Goal: Task Accomplishment & Management: Manage account settings

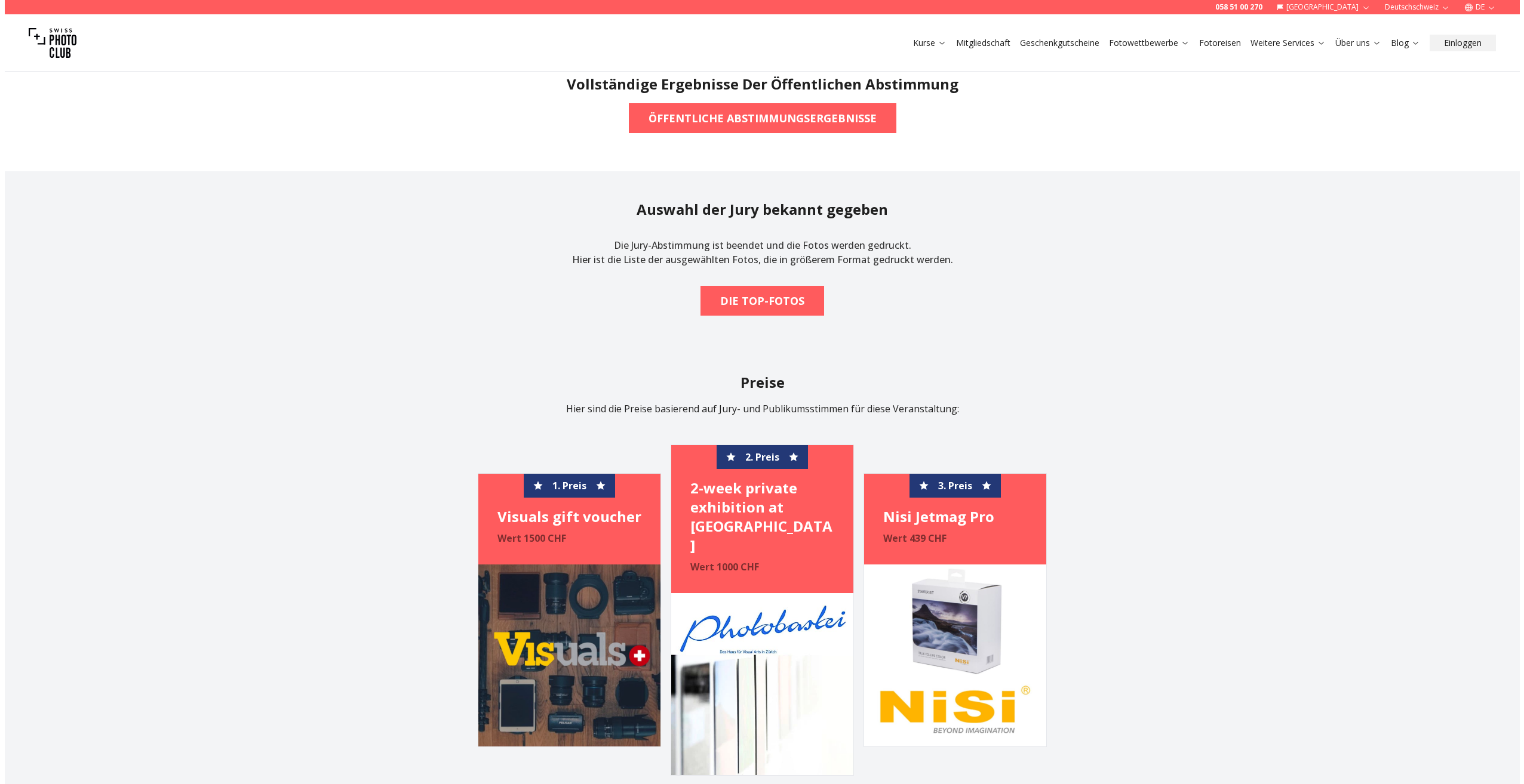
scroll to position [1074, 0]
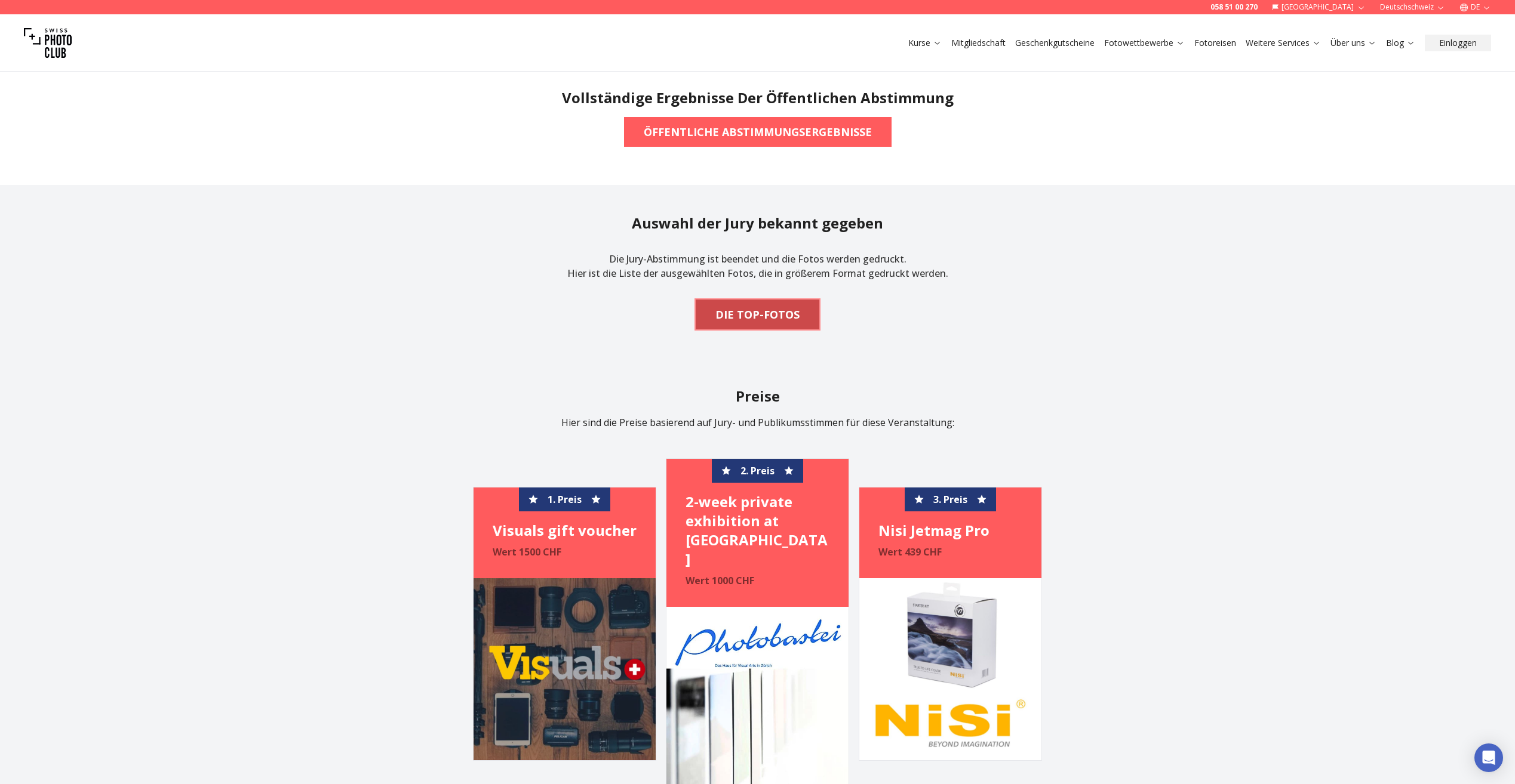
click at [740, 311] on b "DIE TOP-FOTOS" at bounding box center [758, 314] width 84 height 17
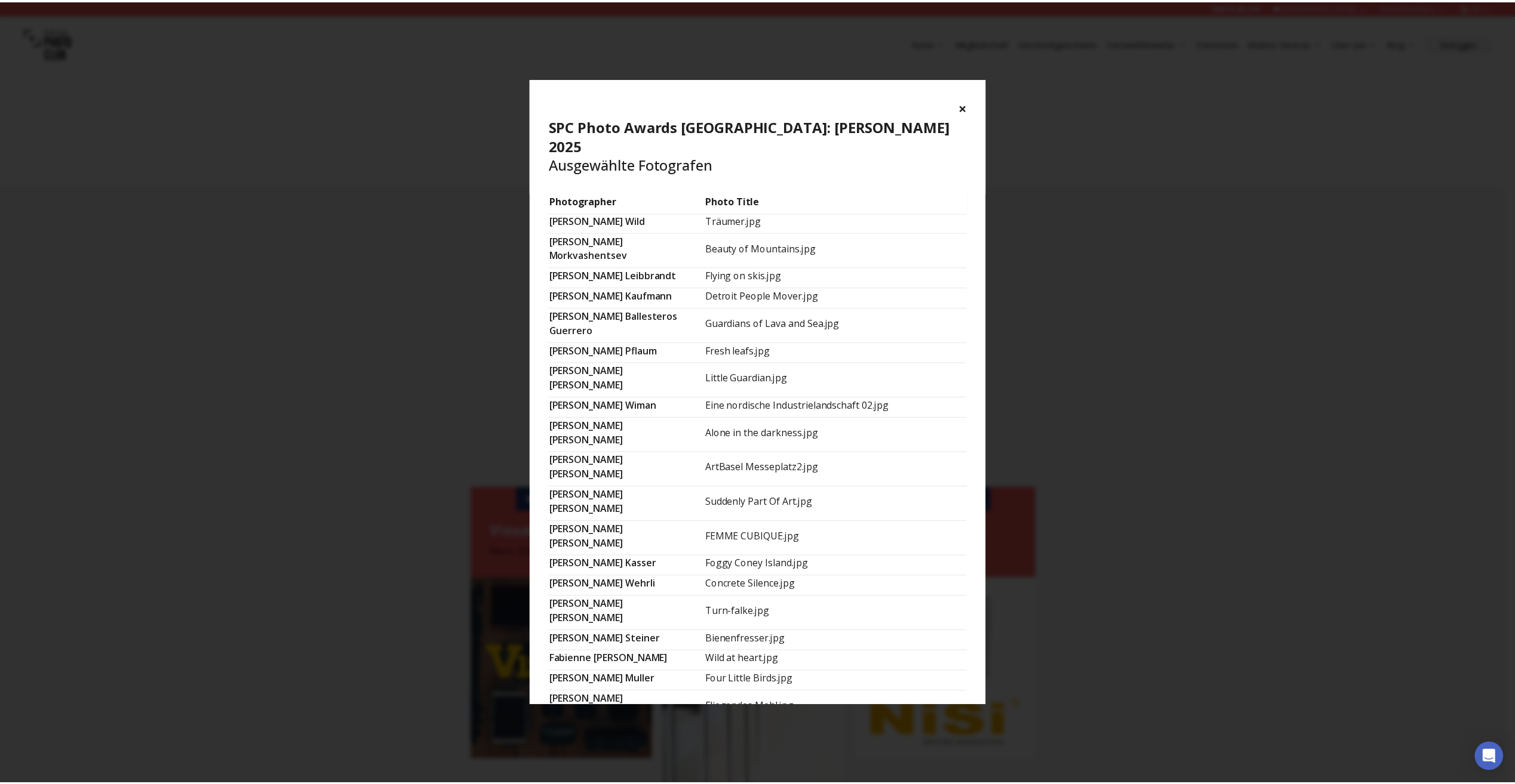
scroll to position [0, 0]
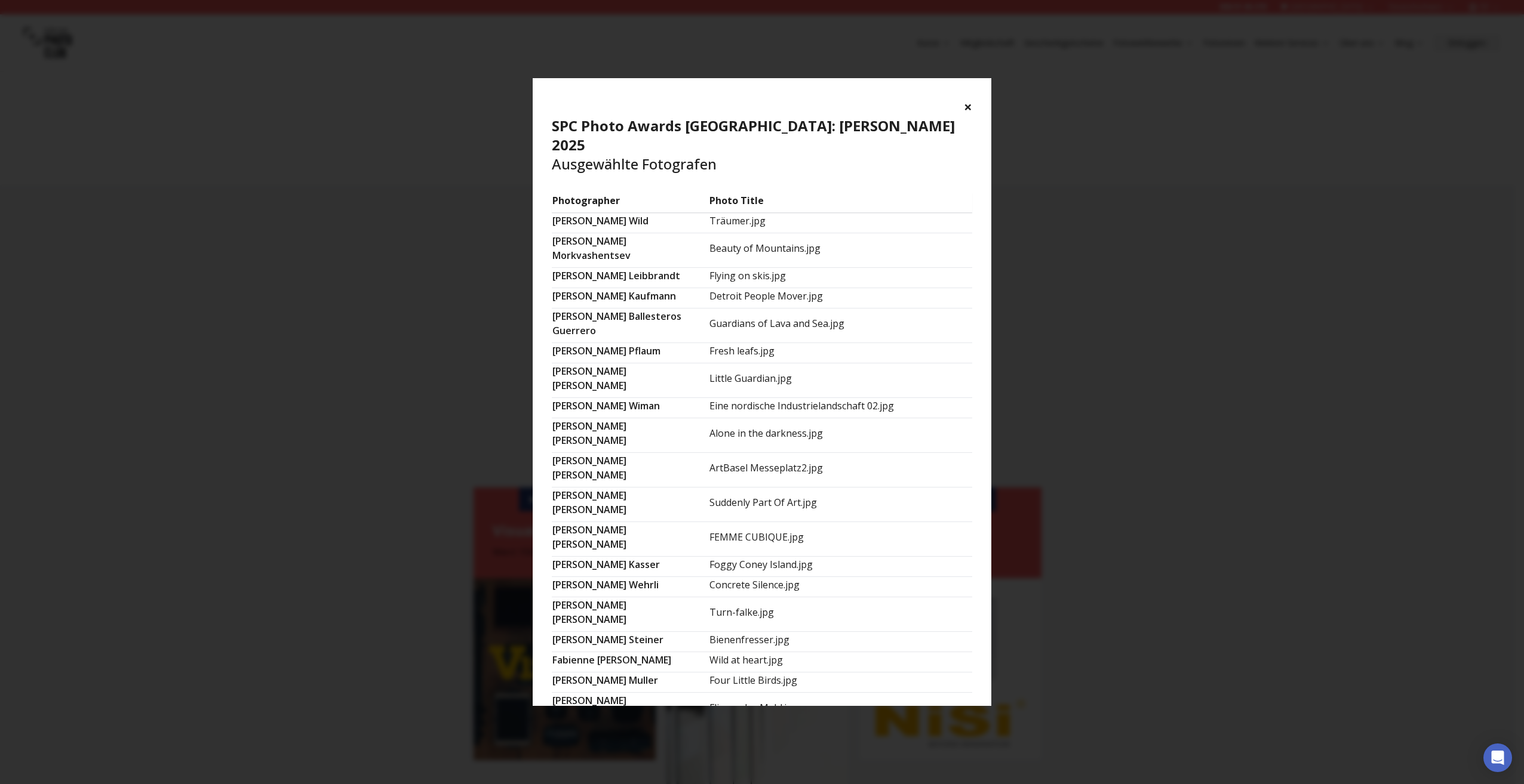
click at [968, 105] on button "×" at bounding box center [967, 107] width 8 height 19
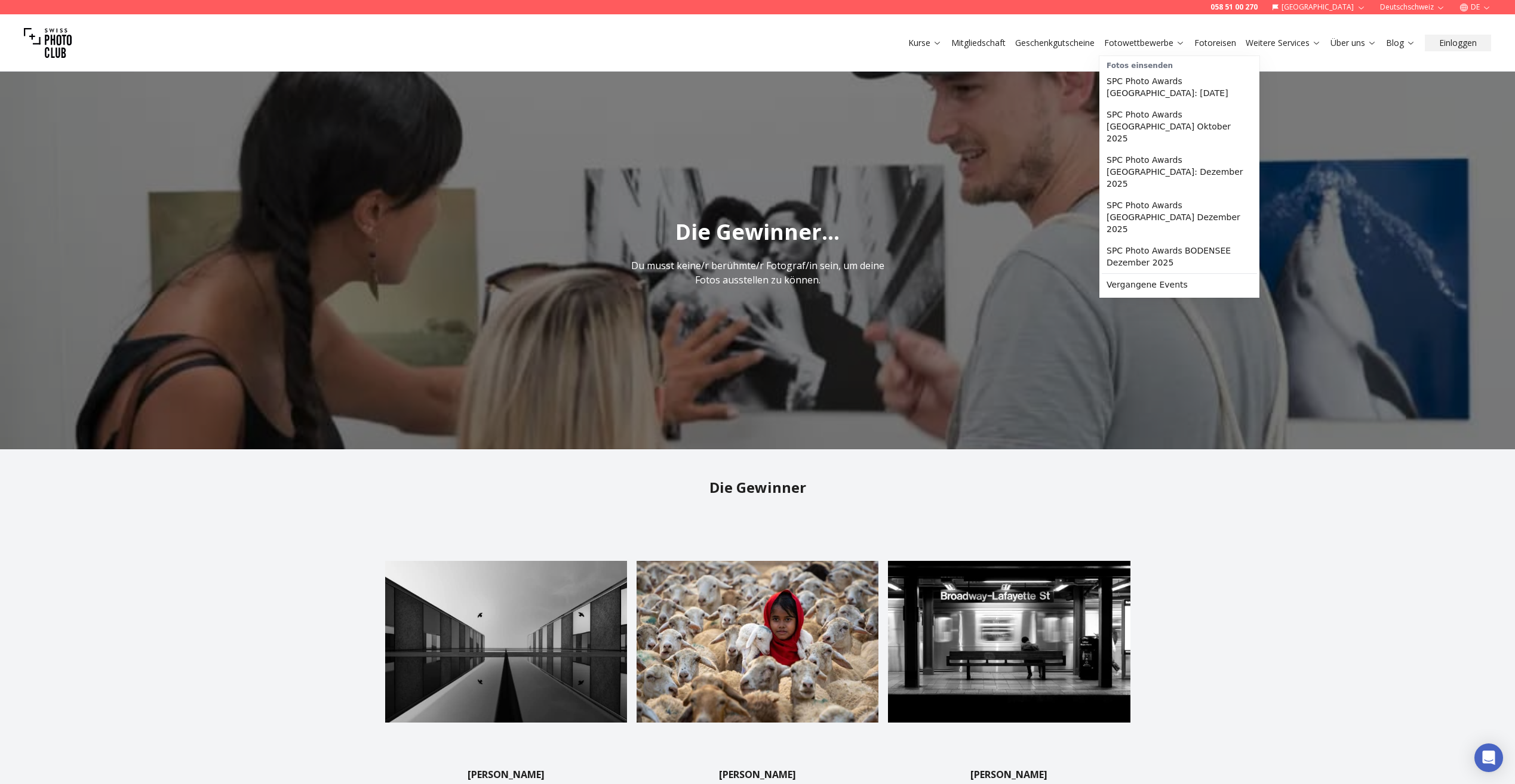
click at [1153, 41] on link "Fotowettbewerbe" at bounding box center [1144, 42] width 81 height 12
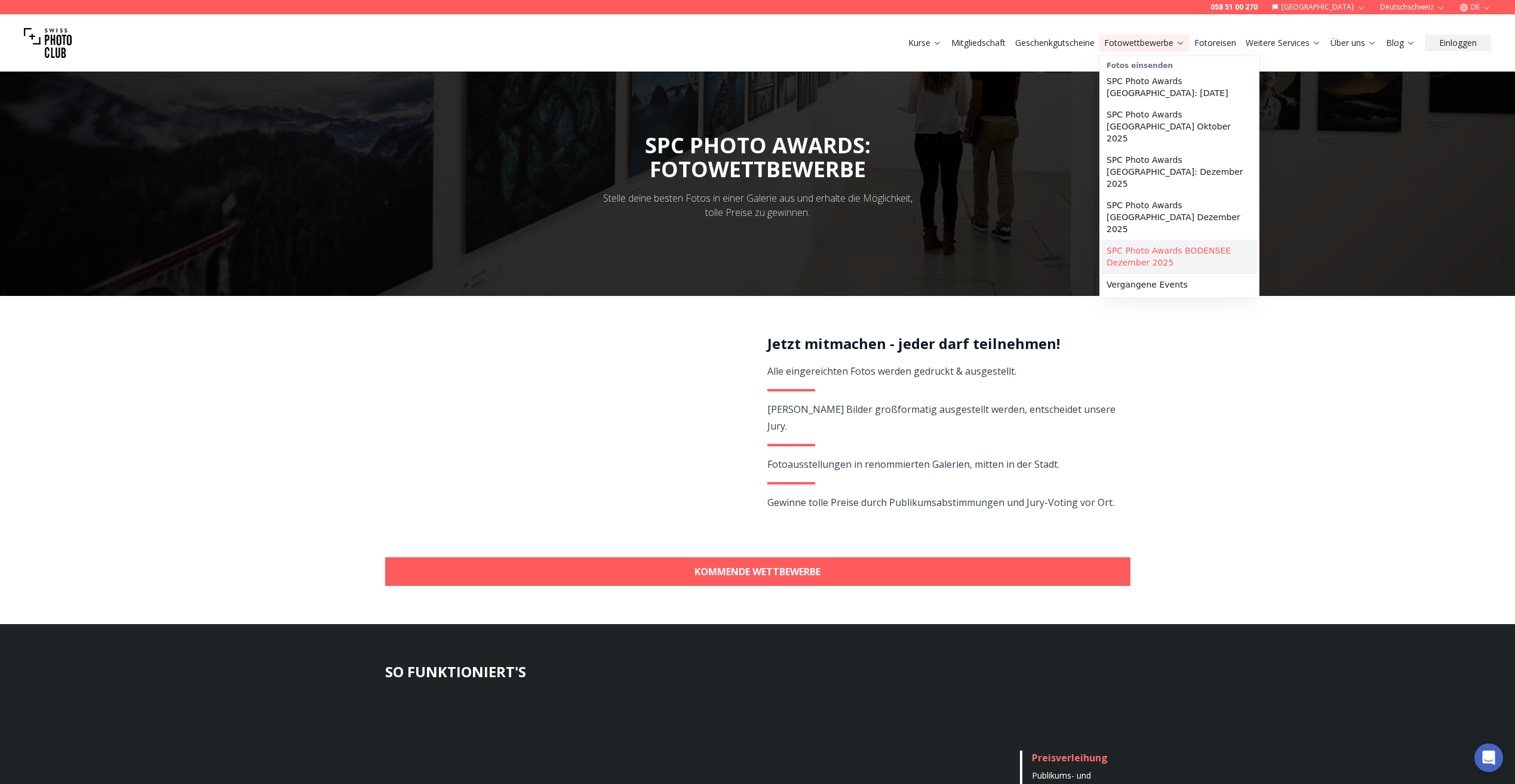
click at [1149, 240] on link "SPC Photo Awards BODENSEE Dezember 2025" at bounding box center [1178, 256] width 155 height 33
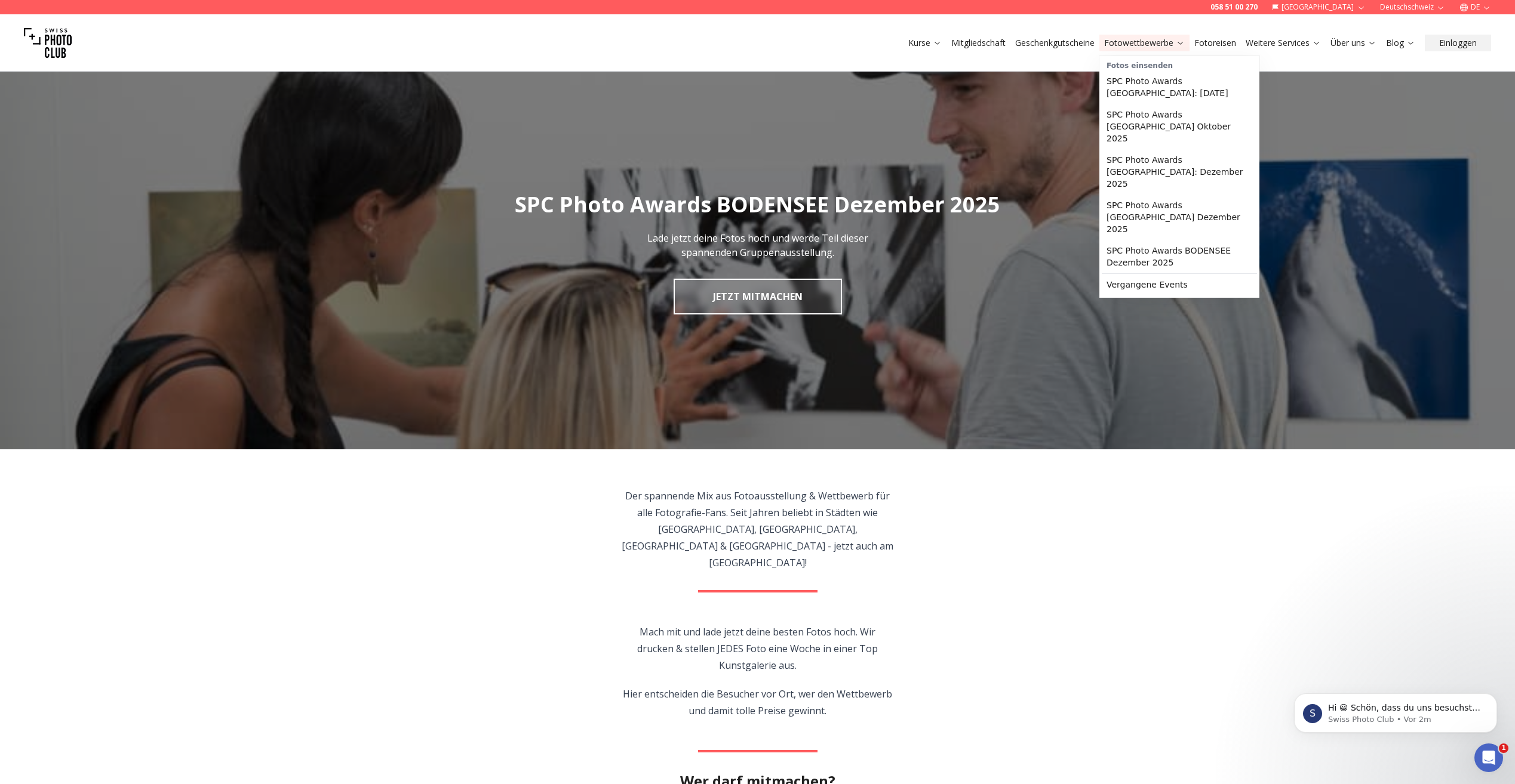
click at [1119, 40] on link "Fotowettbewerbe" at bounding box center [1144, 42] width 81 height 12
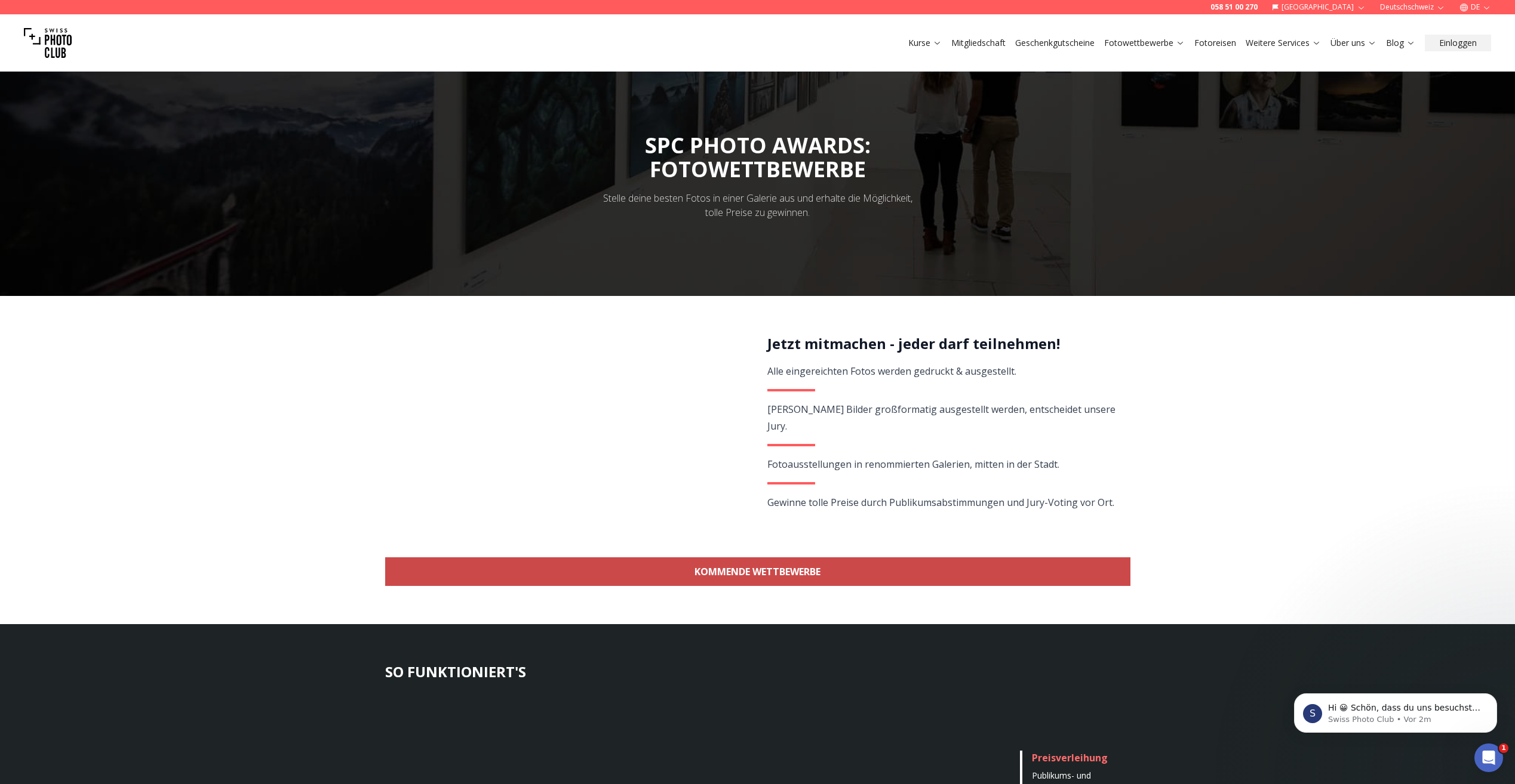
click at [833, 564] on link "KOMMENDE WETTBEWERBE" at bounding box center [758, 572] width 745 height 29
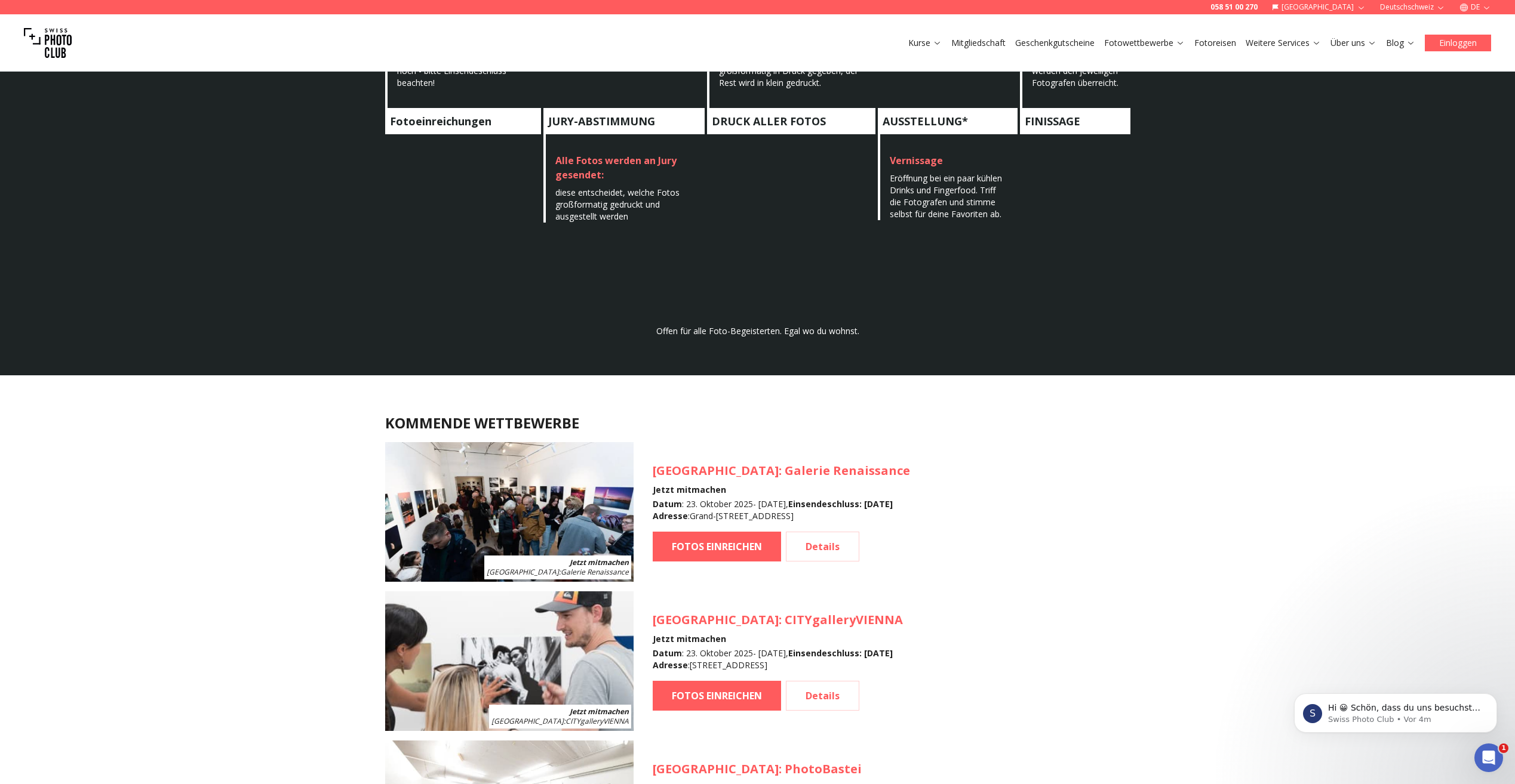
scroll to position [765, 0]
click at [1474, 37] on button "Einloggen" at bounding box center [1458, 43] width 66 height 17
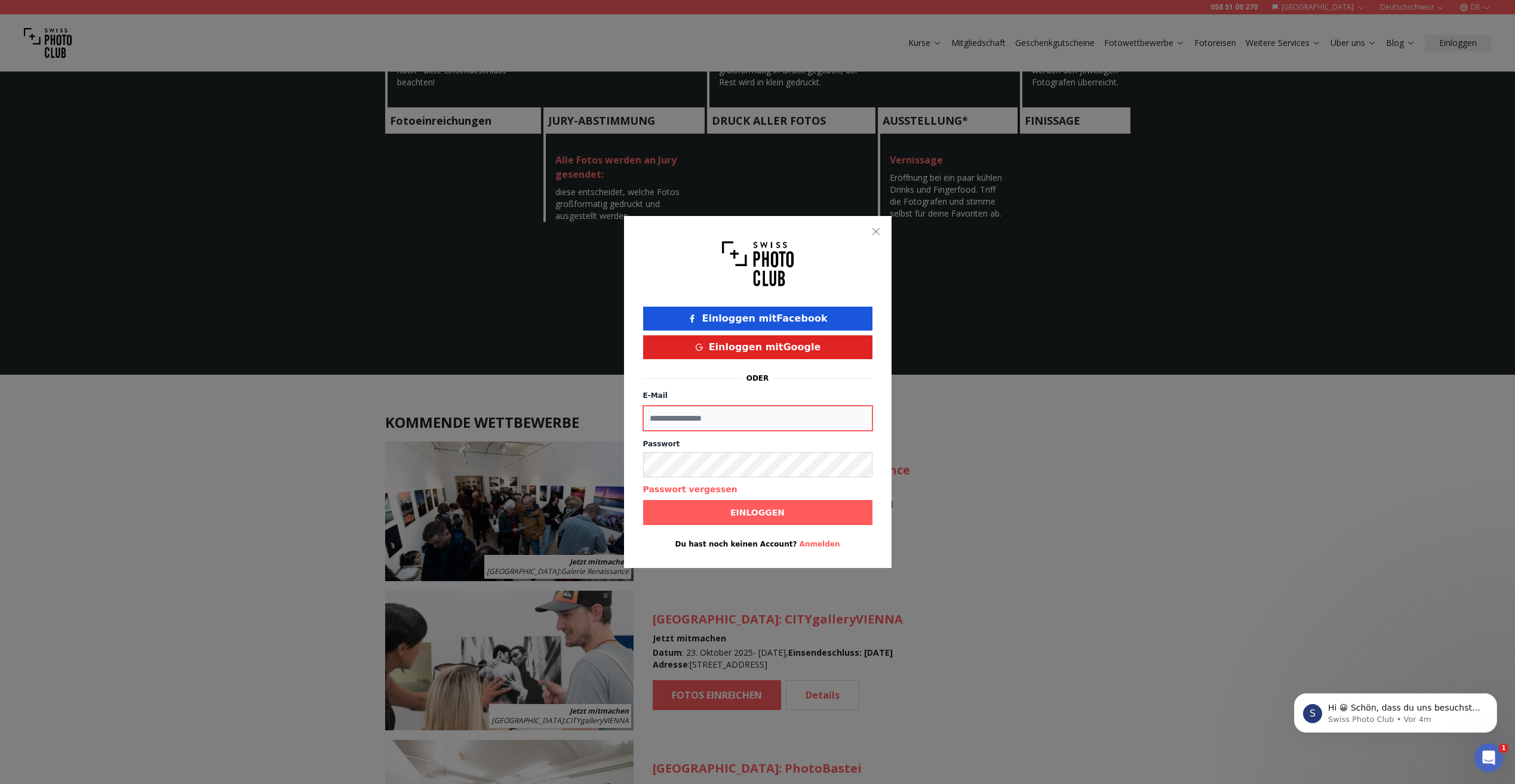
click at [703, 421] on input "E-Mail" at bounding box center [758, 419] width 229 height 25
click at [735, 346] on button "Einloggen mit Google" at bounding box center [758, 347] width 229 height 24
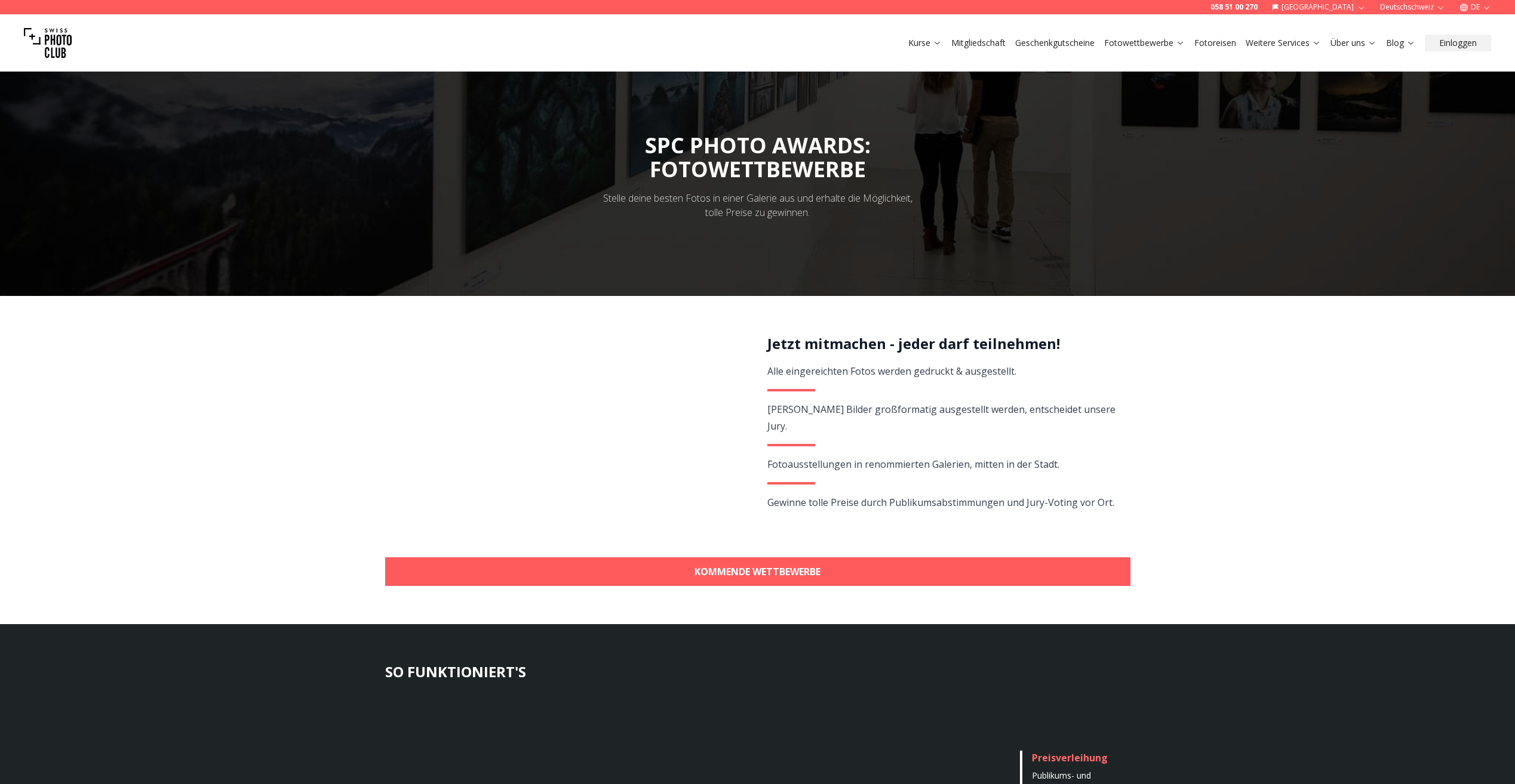
click at [1147, 45] on link "Fotowettbewerbe" at bounding box center [1144, 42] width 81 height 12
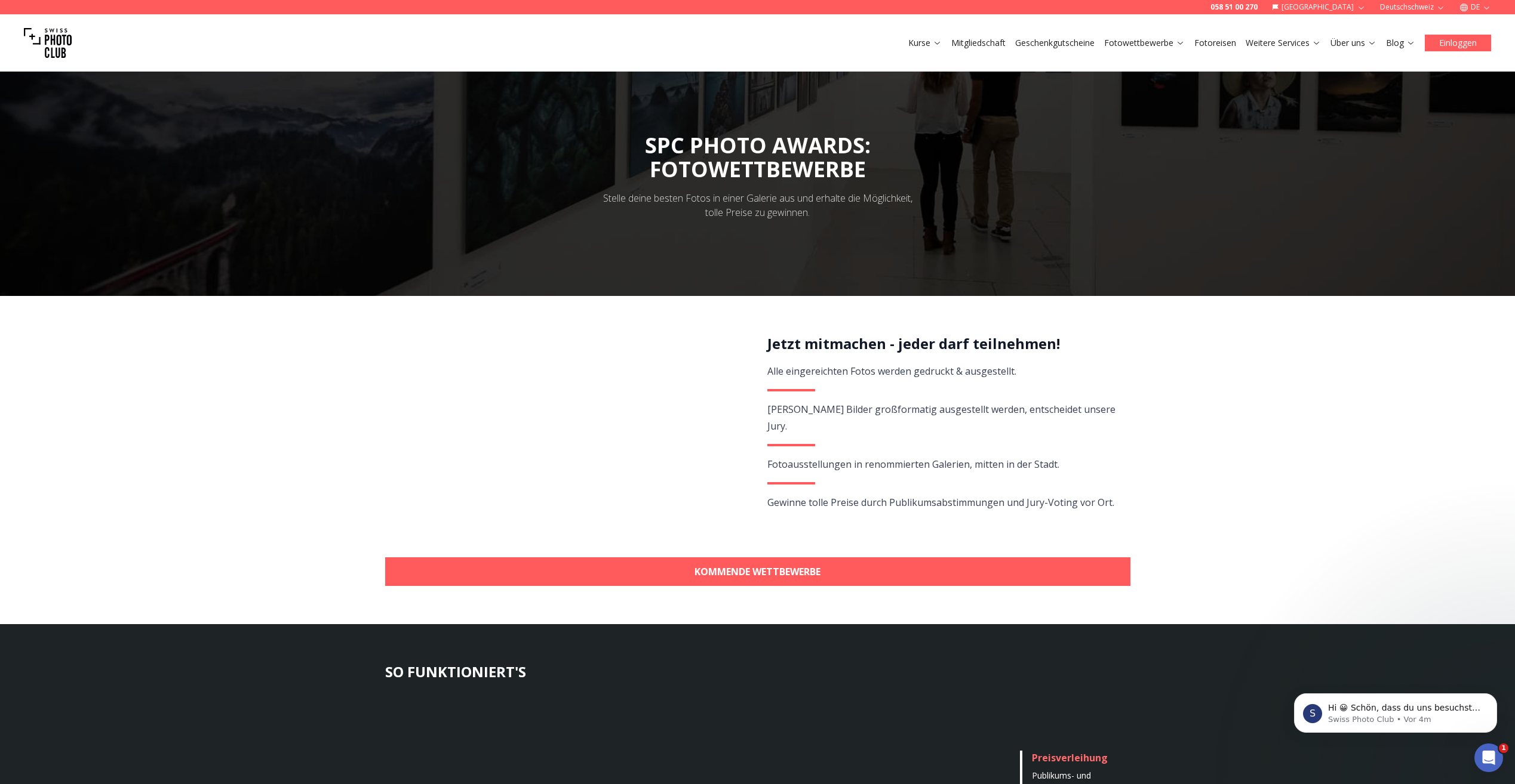
click at [1439, 44] on button "Einloggen" at bounding box center [1458, 43] width 66 height 17
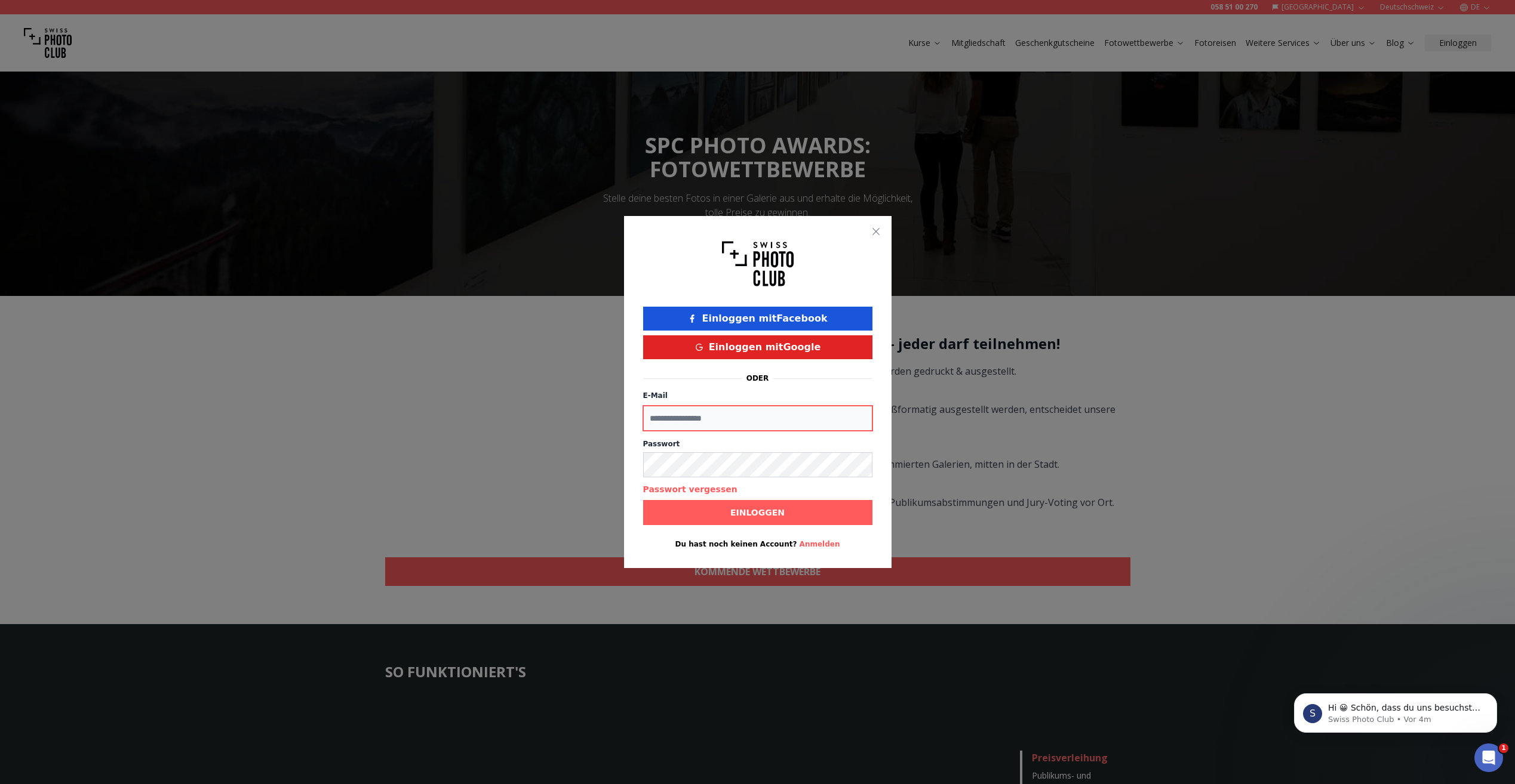
click at [706, 416] on input "E-Mail" at bounding box center [758, 419] width 229 height 25
type input "**********"
click at [783, 519] on span "Einloggen" at bounding box center [758, 513] width 73 height 21
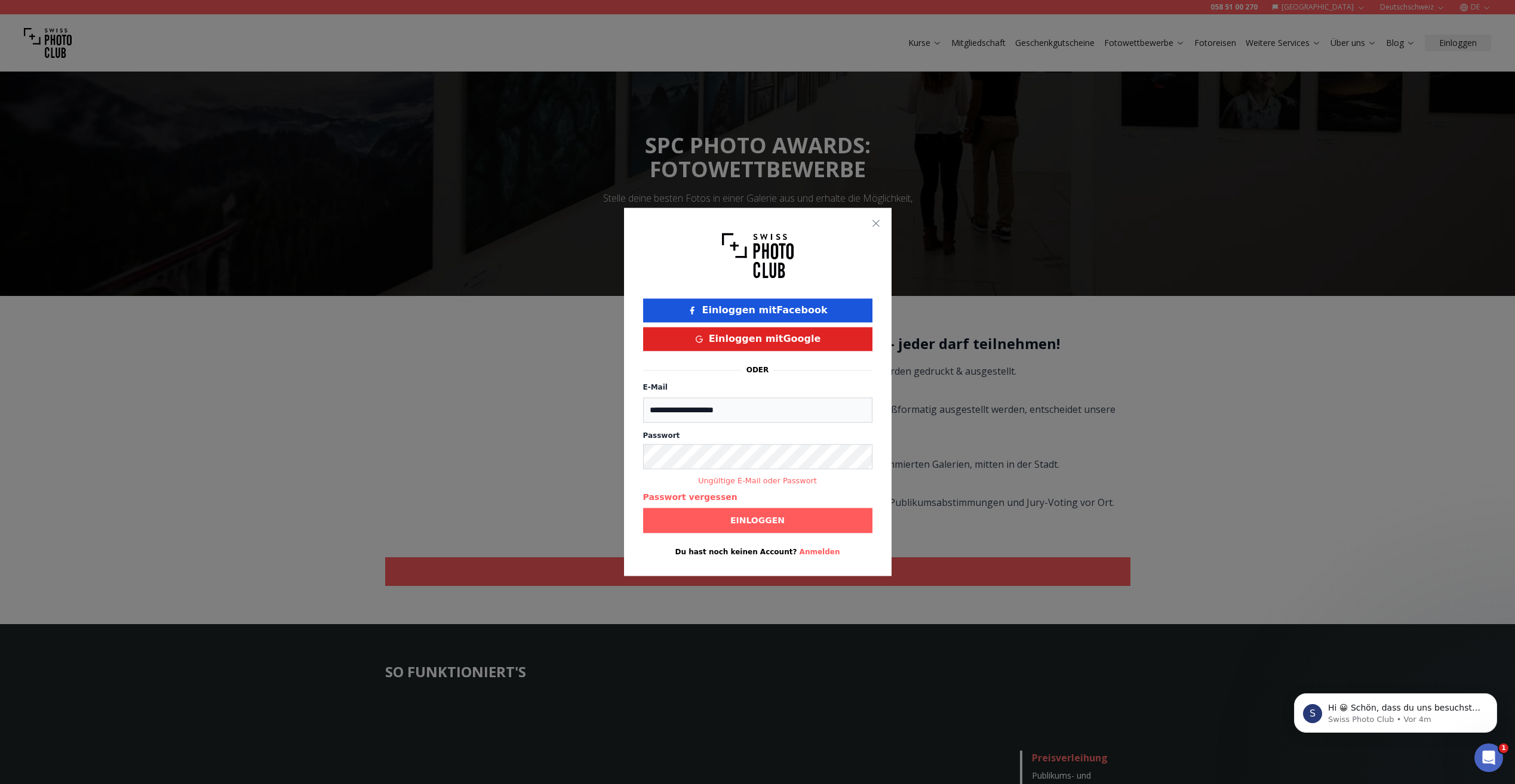
click at [715, 534] on div "**********" at bounding box center [758, 391] width 268 height 368
click at [740, 517] on b "Einloggen" at bounding box center [758, 521] width 55 height 12
click at [643, 469] on nordpass-icon at bounding box center [643, 469] width 0 height 0
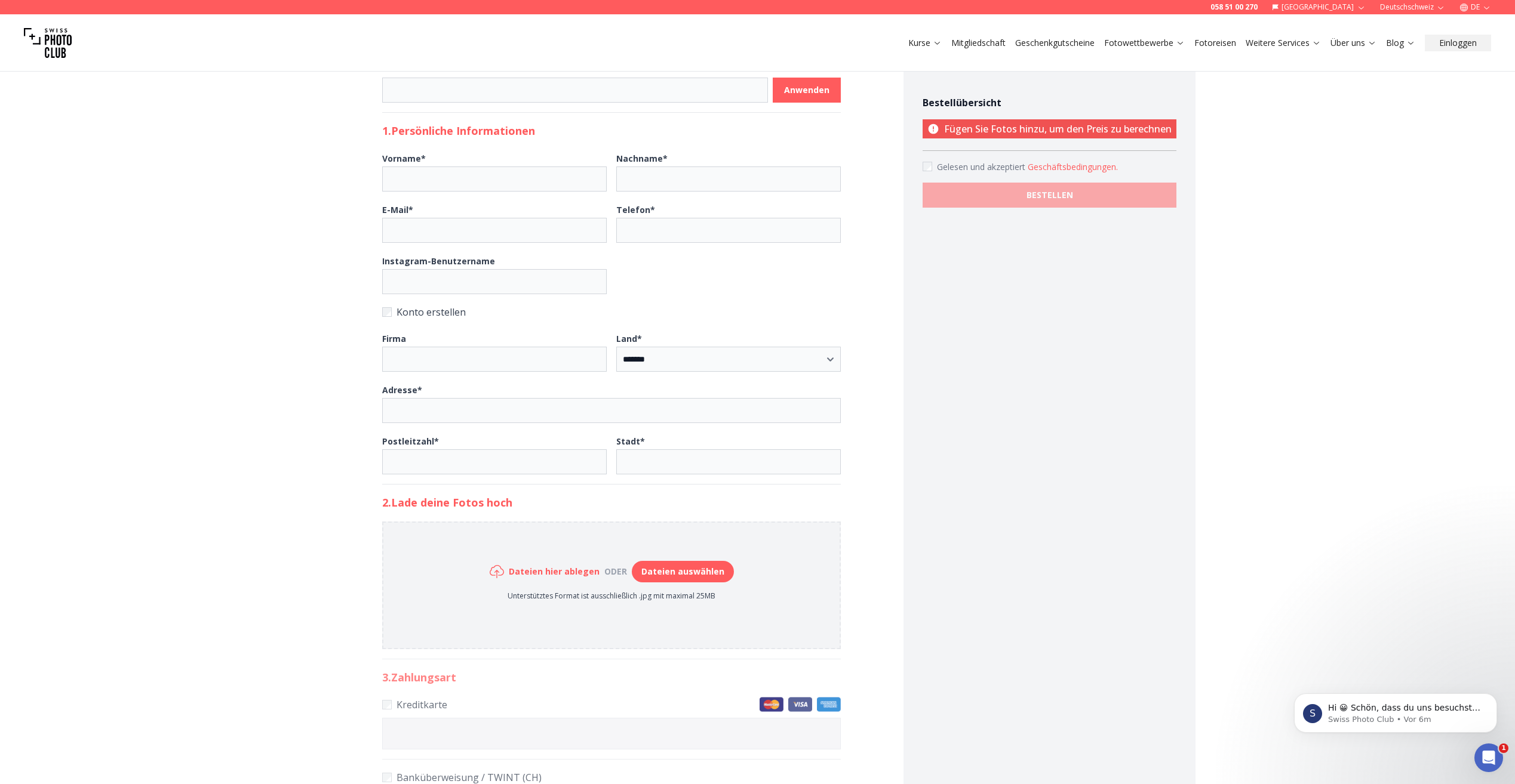
scroll to position [119, 0]
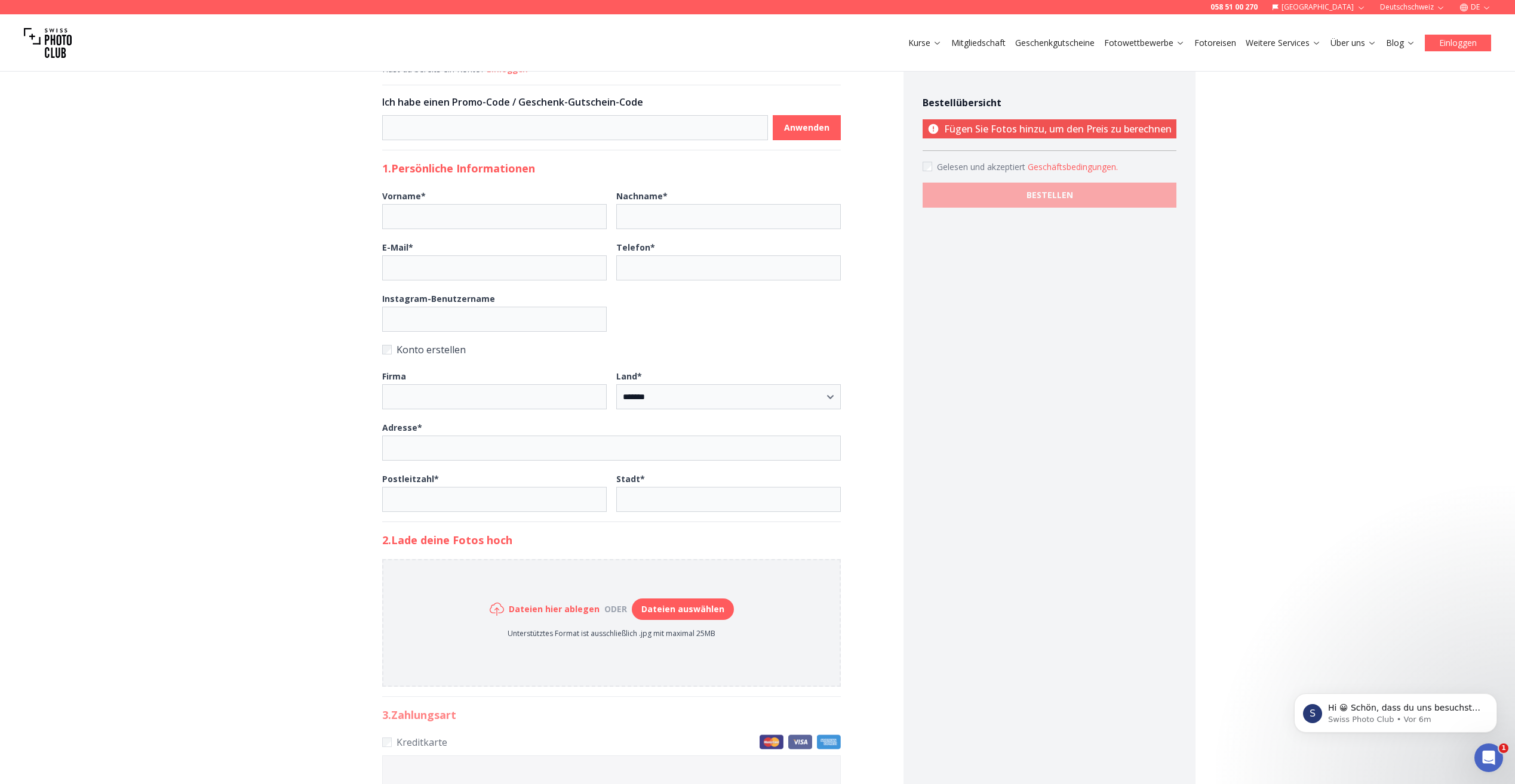
click at [1471, 41] on button "Einloggen" at bounding box center [1458, 43] width 66 height 17
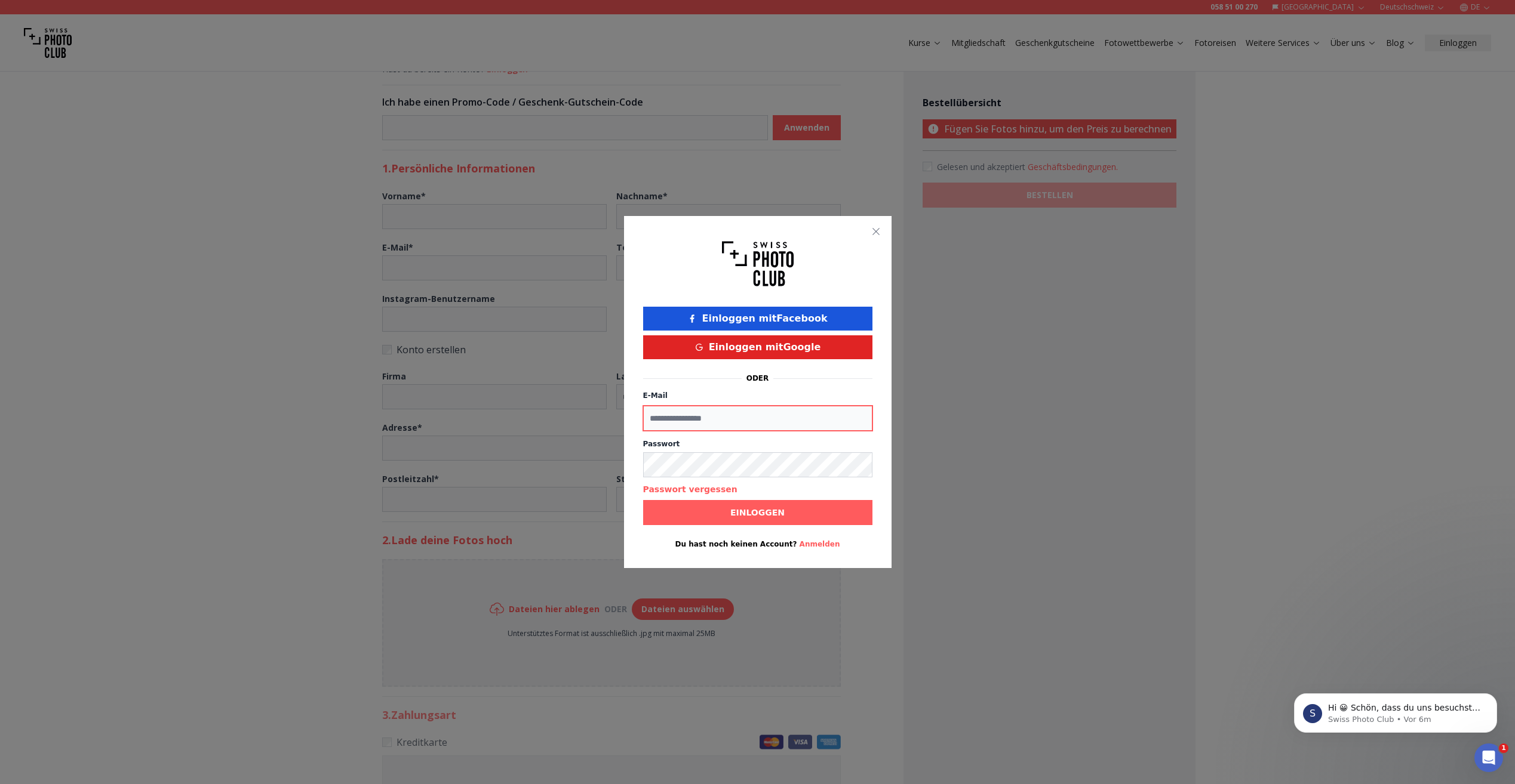
click at [709, 420] on input "E-Mail" at bounding box center [758, 419] width 229 height 25
type input "**********"
click at [684, 490] on button "Passwort vergessen" at bounding box center [689, 489] width 94 height 12
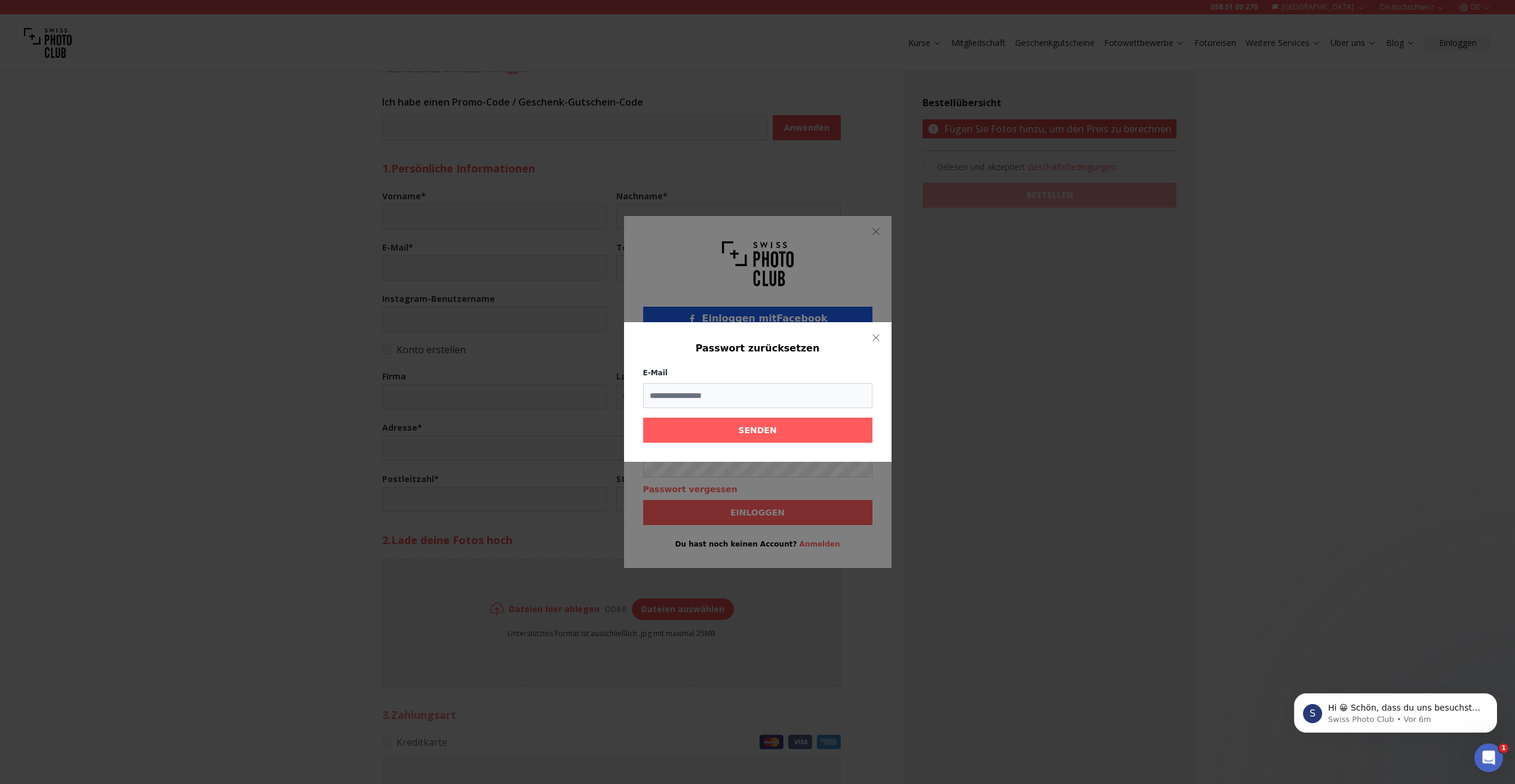
click at [732, 398] on input "E-Mail" at bounding box center [758, 396] width 229 height 25
type input "**********"
click at [743, 435] on b "SENDEN" at bounding box center [757, 430] width 39 height 12
